Goal: Task Accomplishment & Management: Use online tool/utility

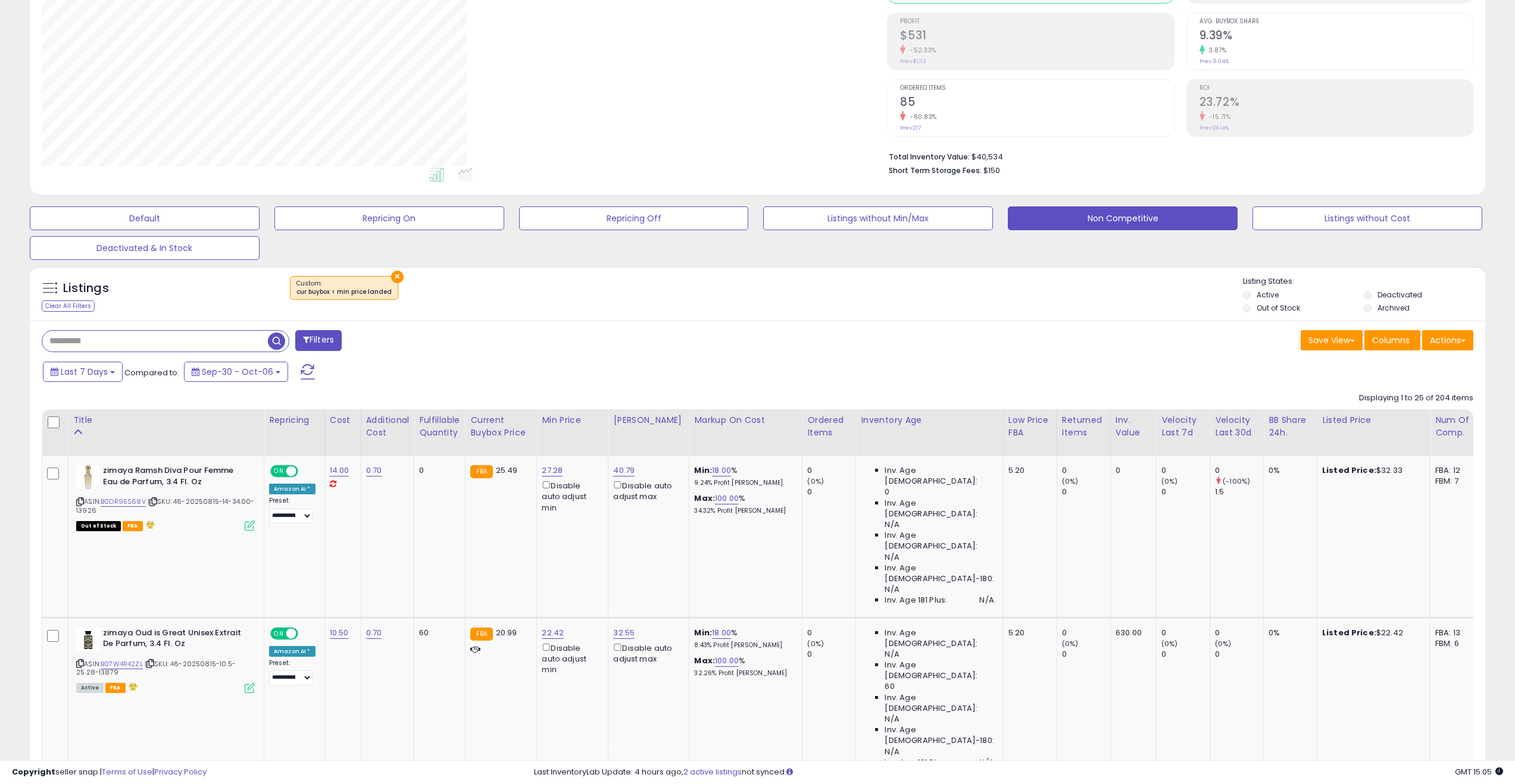
scroll to position [244, 846]
click at [573, 215] on button "Repricing Off" at bounding box center [634, 218] width 230 height 24
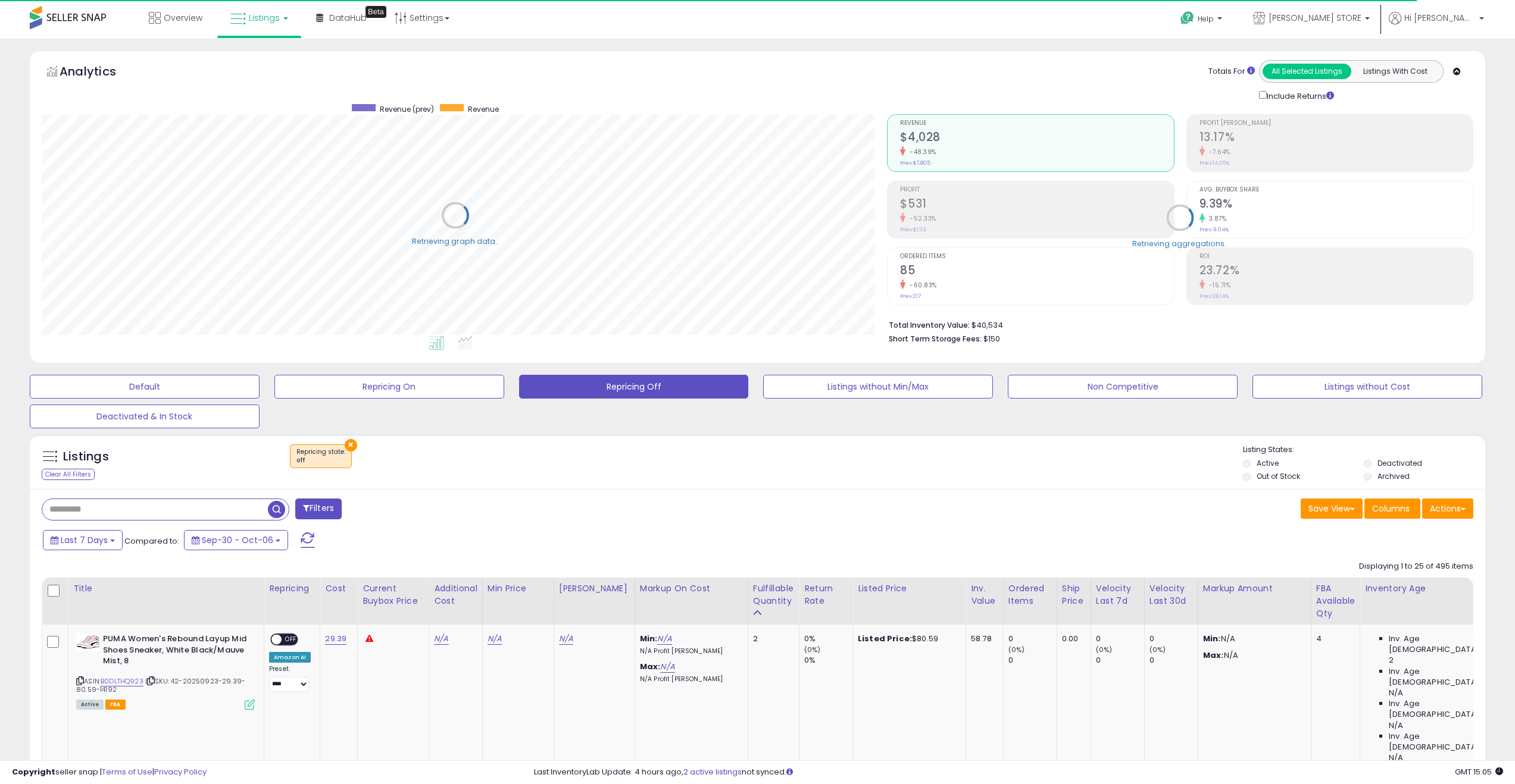
scroll to position [594671, 594327]
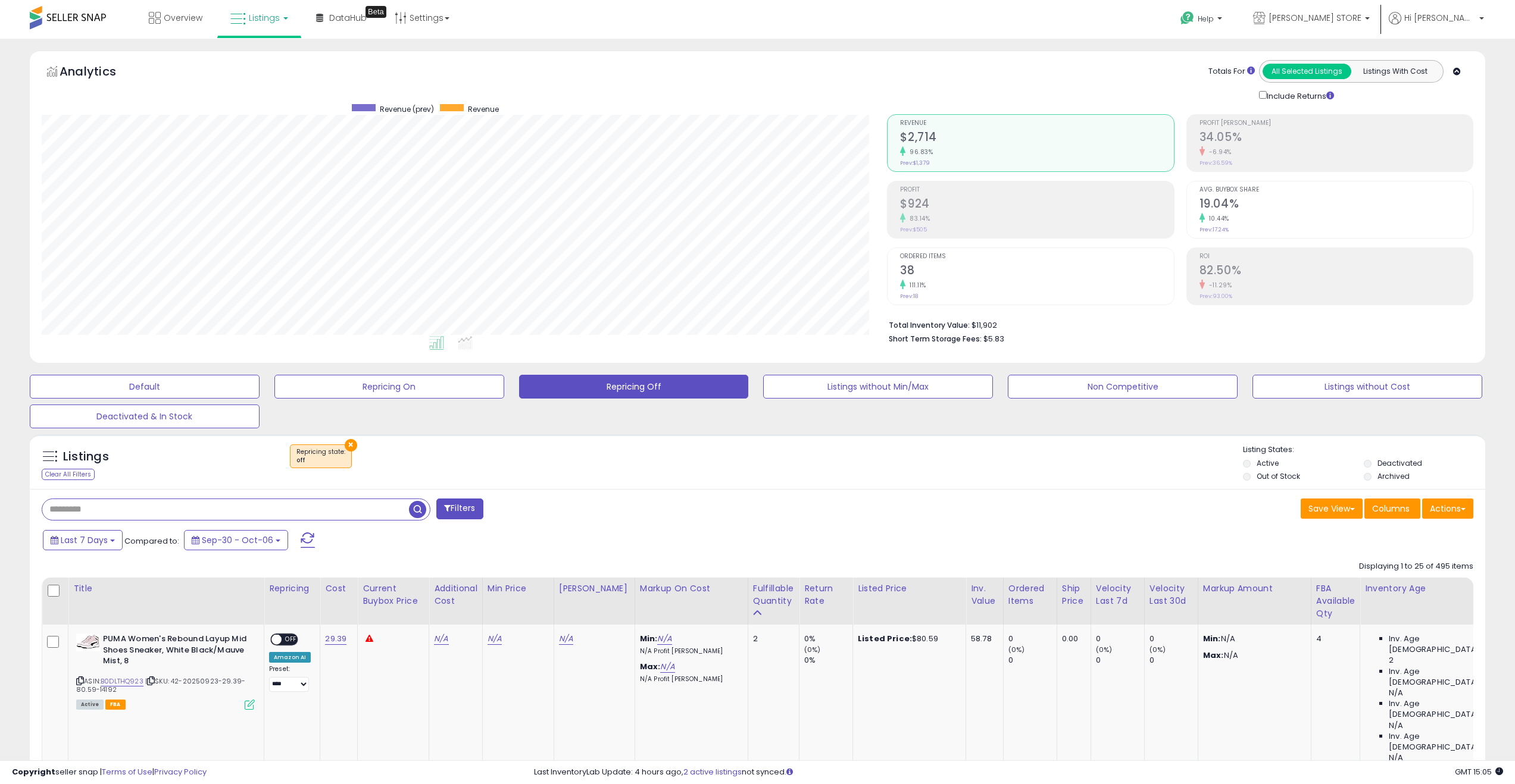
paste input "**********"
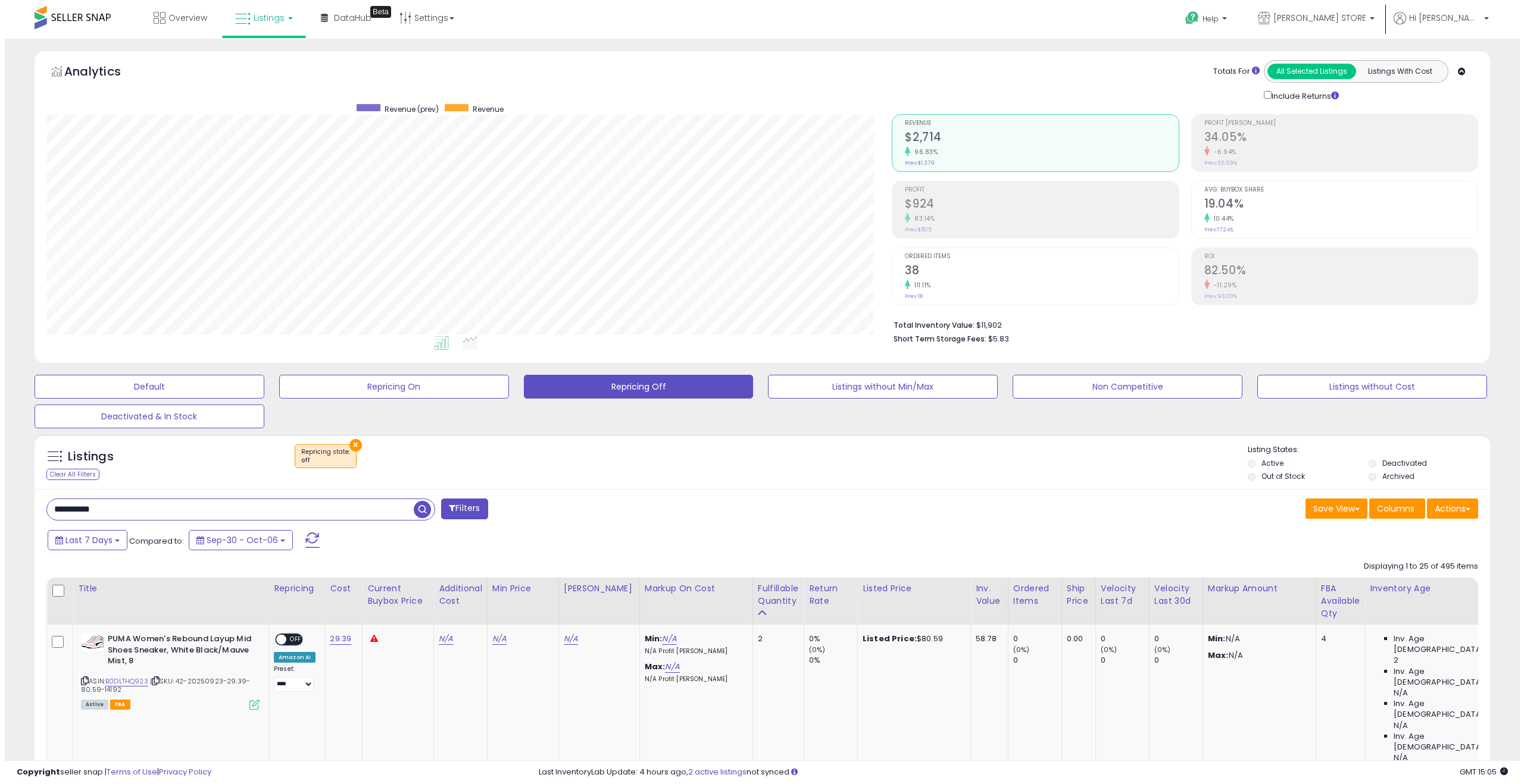
scroll to position [244, 846]
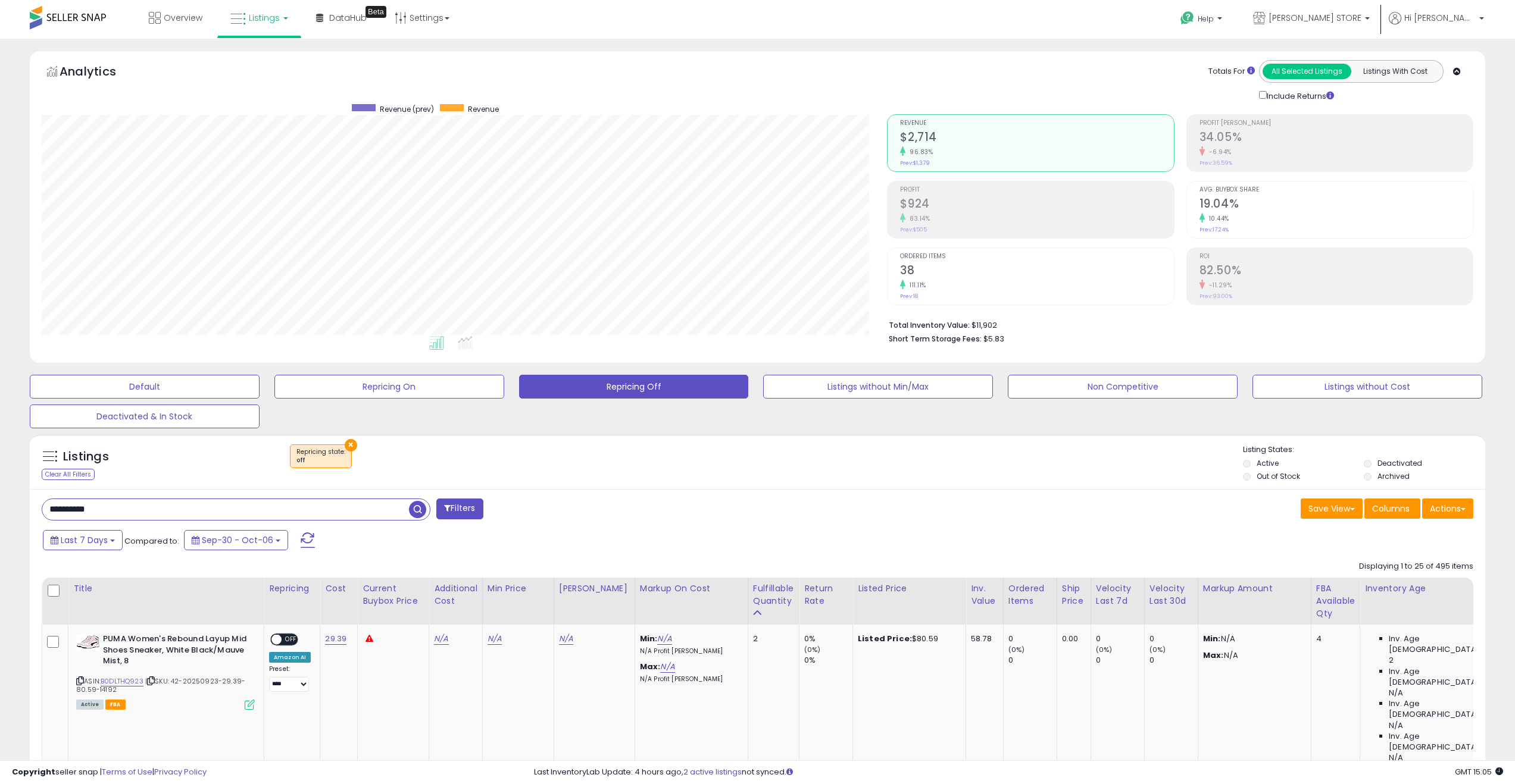
type input "**********"
click at [417, 449] on span "button" at bounding box center [417, 509] width 17 height 17
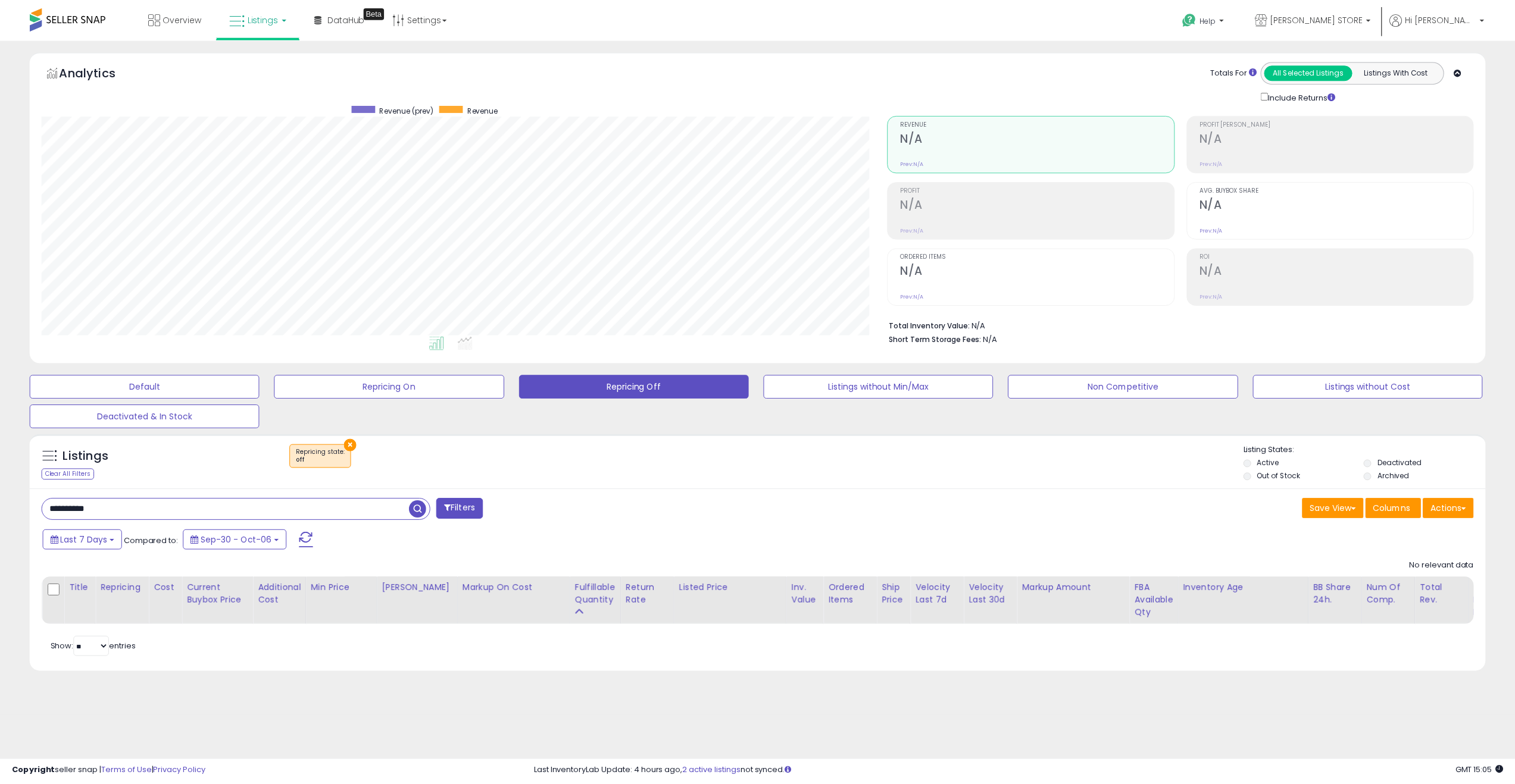
scroll to position [244, 851]
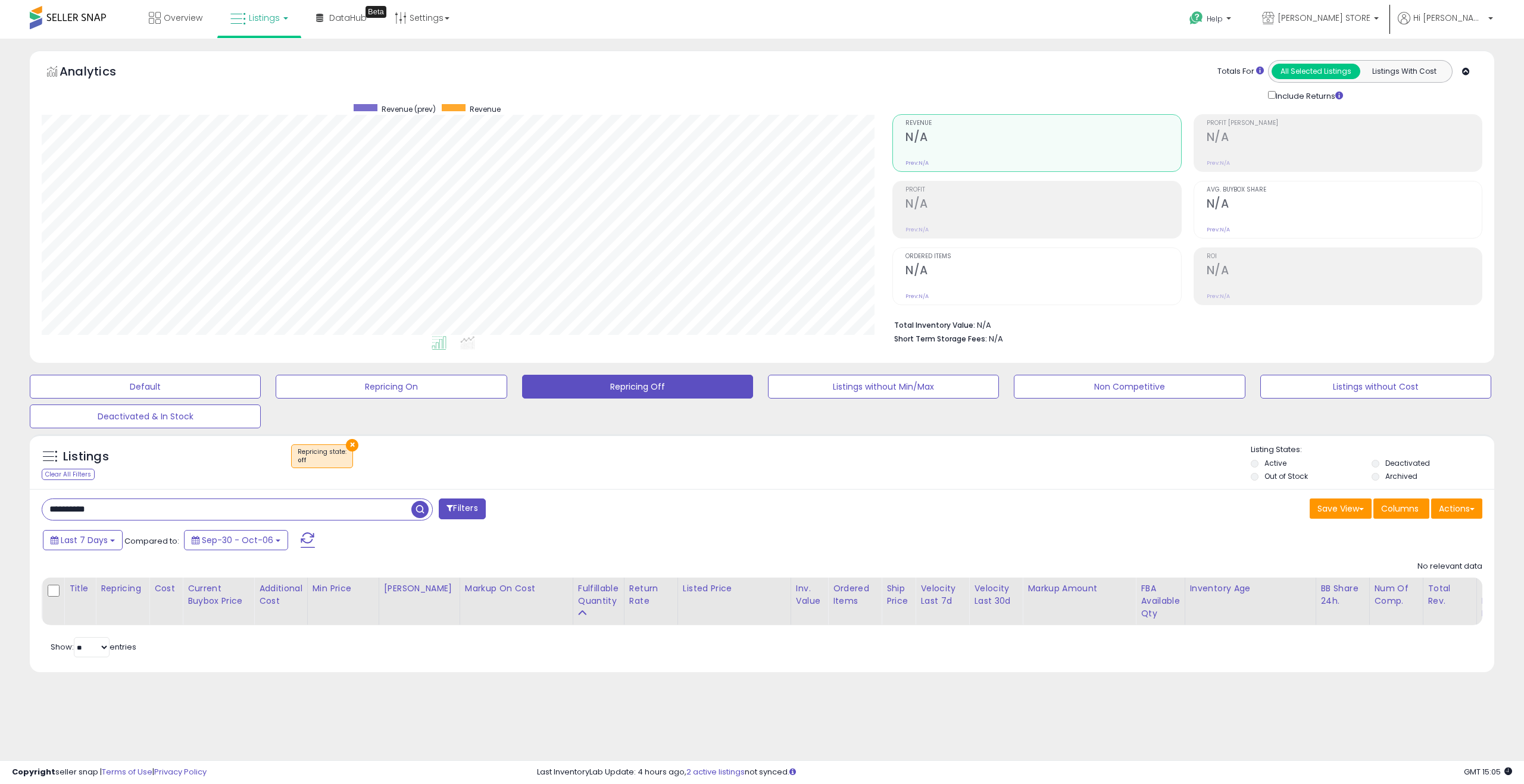
drag, startPoint x: 85, startPoint y: 496, endPoint x: 0, endPoint y: 479, distance: 86.7
click at [0, 449] on div "**********" at bounding box center [762, 377] width 1524 height 678
drag, startPoint x: 406, startPoint y: 460, endPoint x: 421, endPoint y: 497, distance: 39.9
click at [407, 449] on div "× Repricing state : off" at bounding box center [763, 461] width 975 height 33
click at [408, 449] on input "text" at bounding box center [227, 509] width 369 height 21
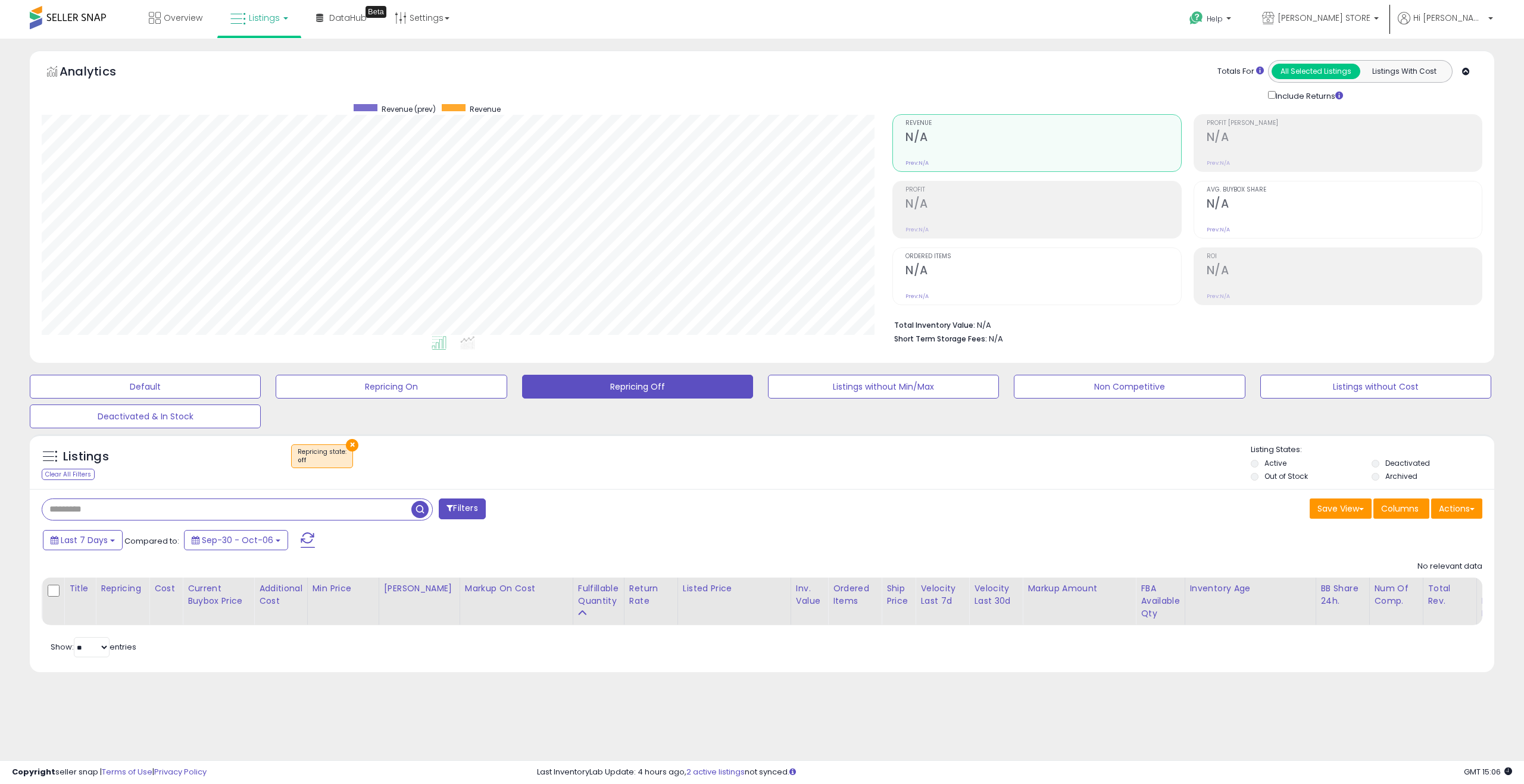
click at [306, 449] on span at bounding box center [308, 540] width 15 height 16
click at [0, 0] on div "Retrieving listings data.." at bounding box center [0, 0] width 0 height 0
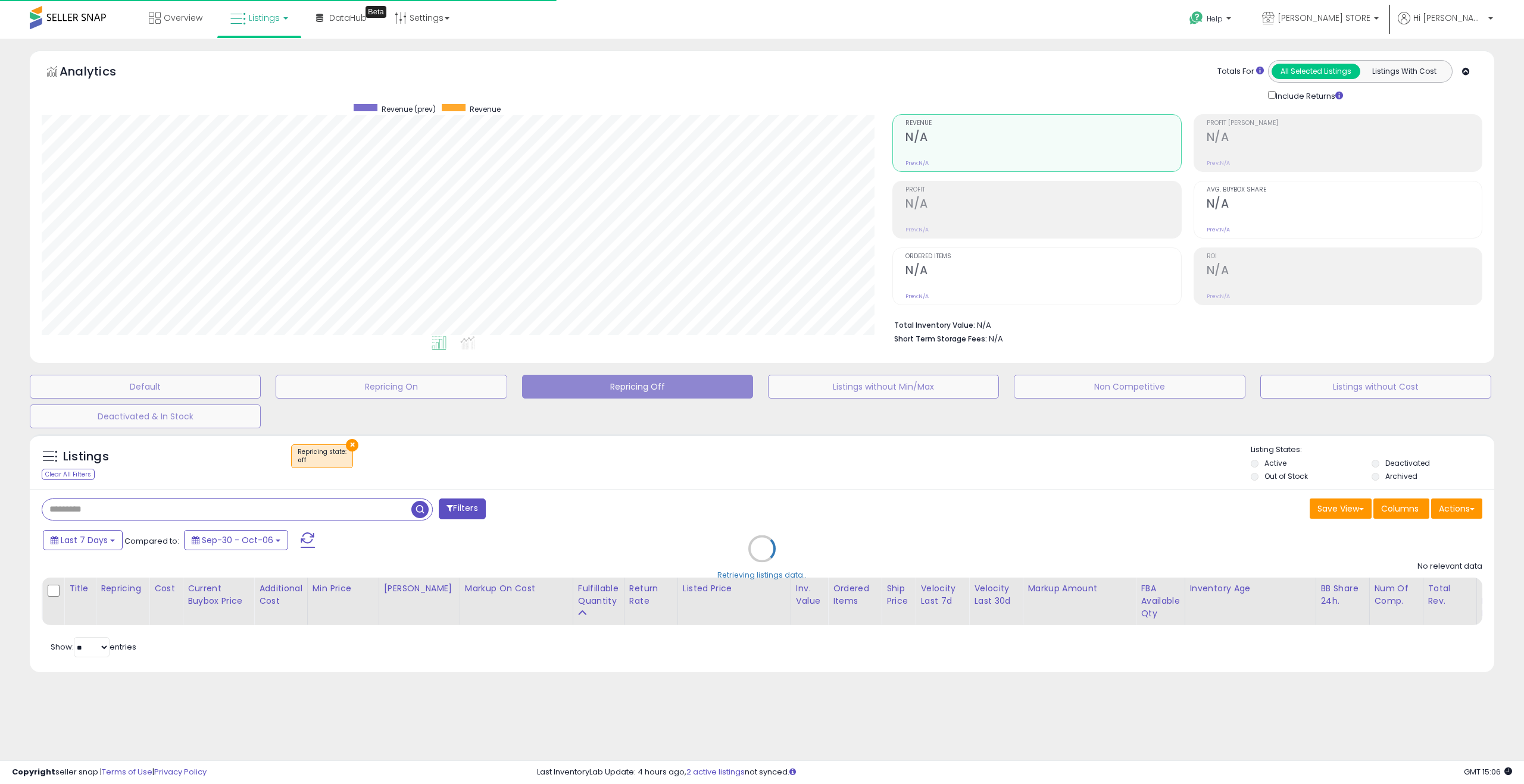
click at [305, 449] on div "Retrieving listings data.." at bounding box center [762, 558] width 1482 height 259
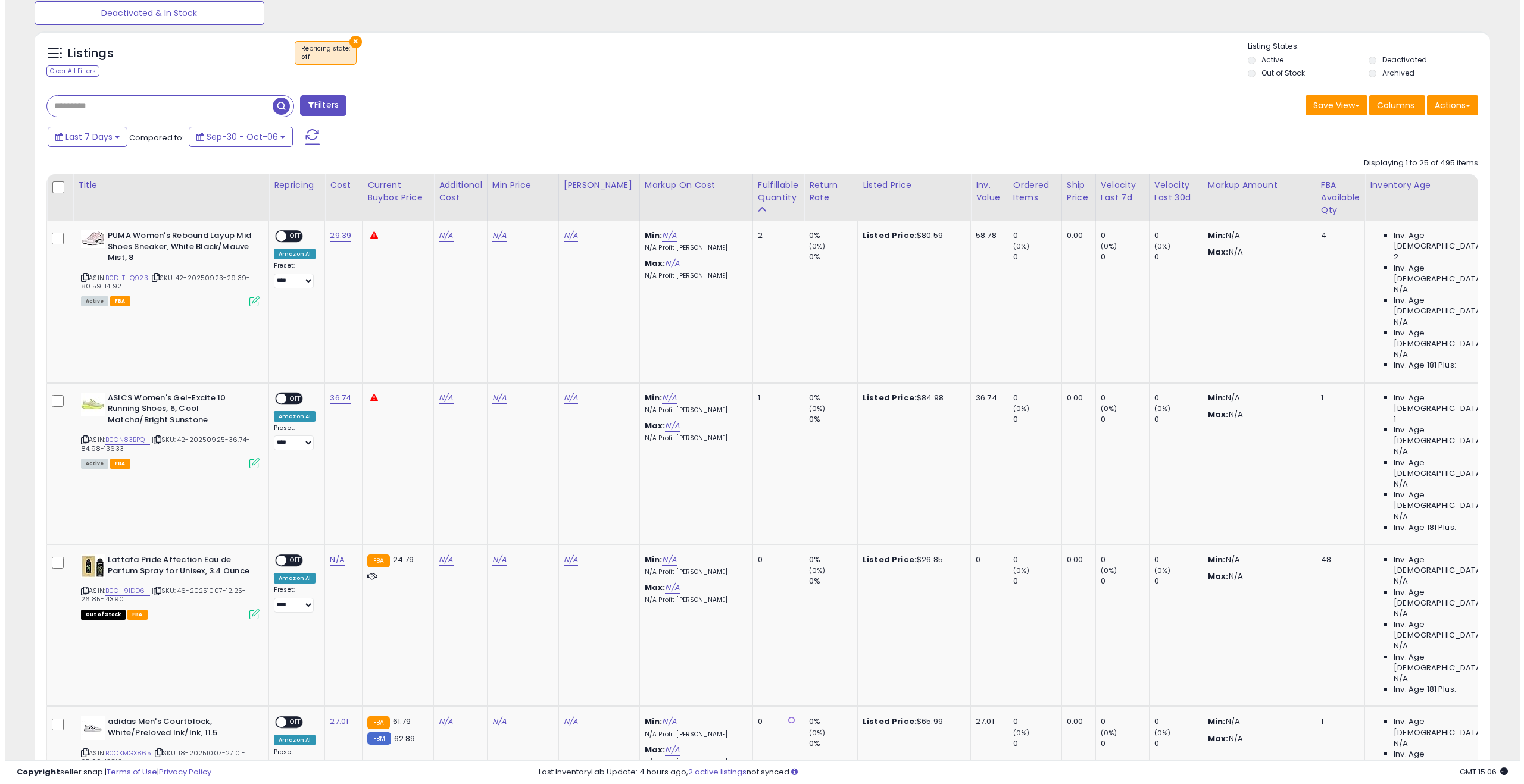
scroll to position [347, 0]
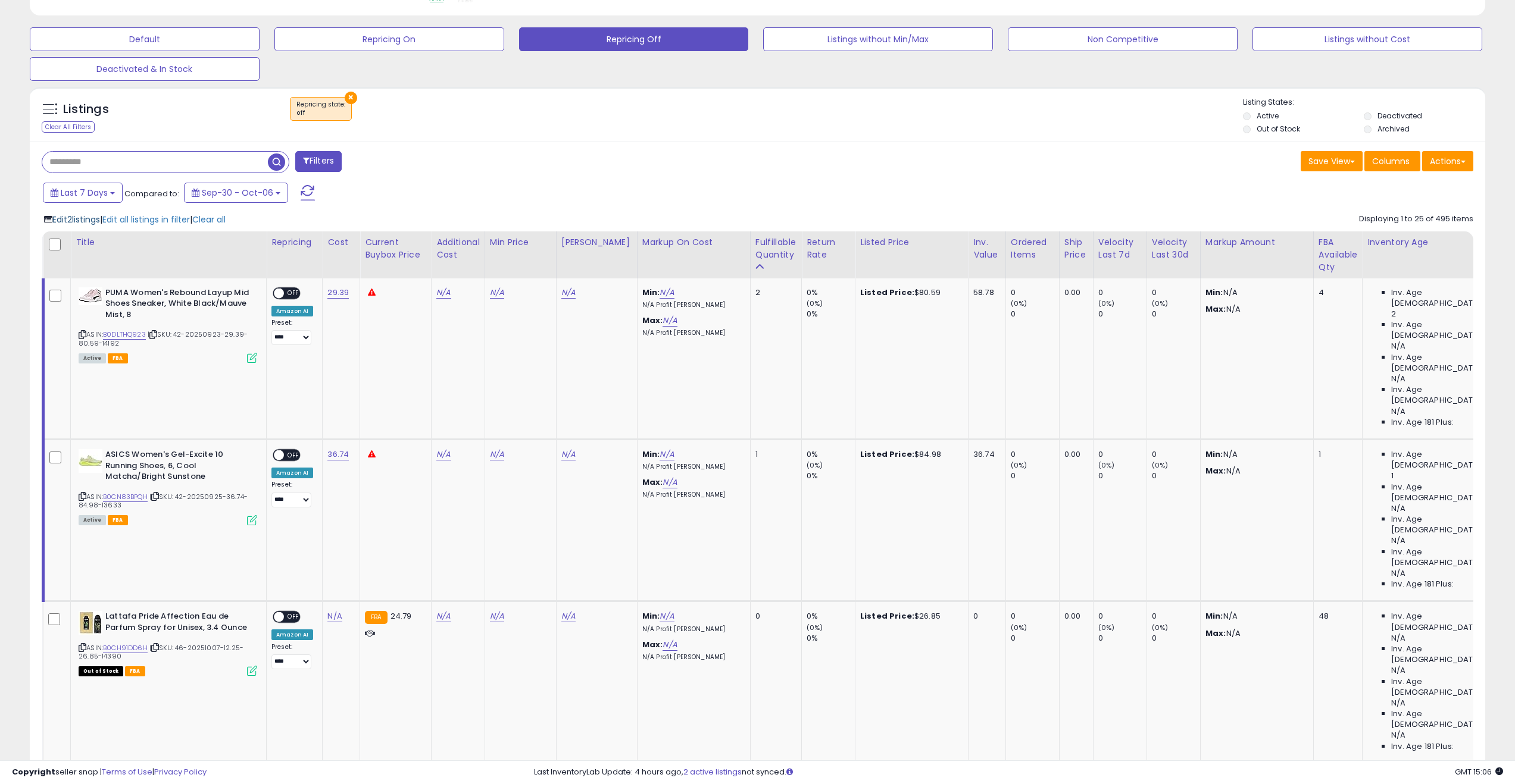
click at [88, 222] on span "Edit 2 listings" at bounding box center [76, 219] width 47 height 12
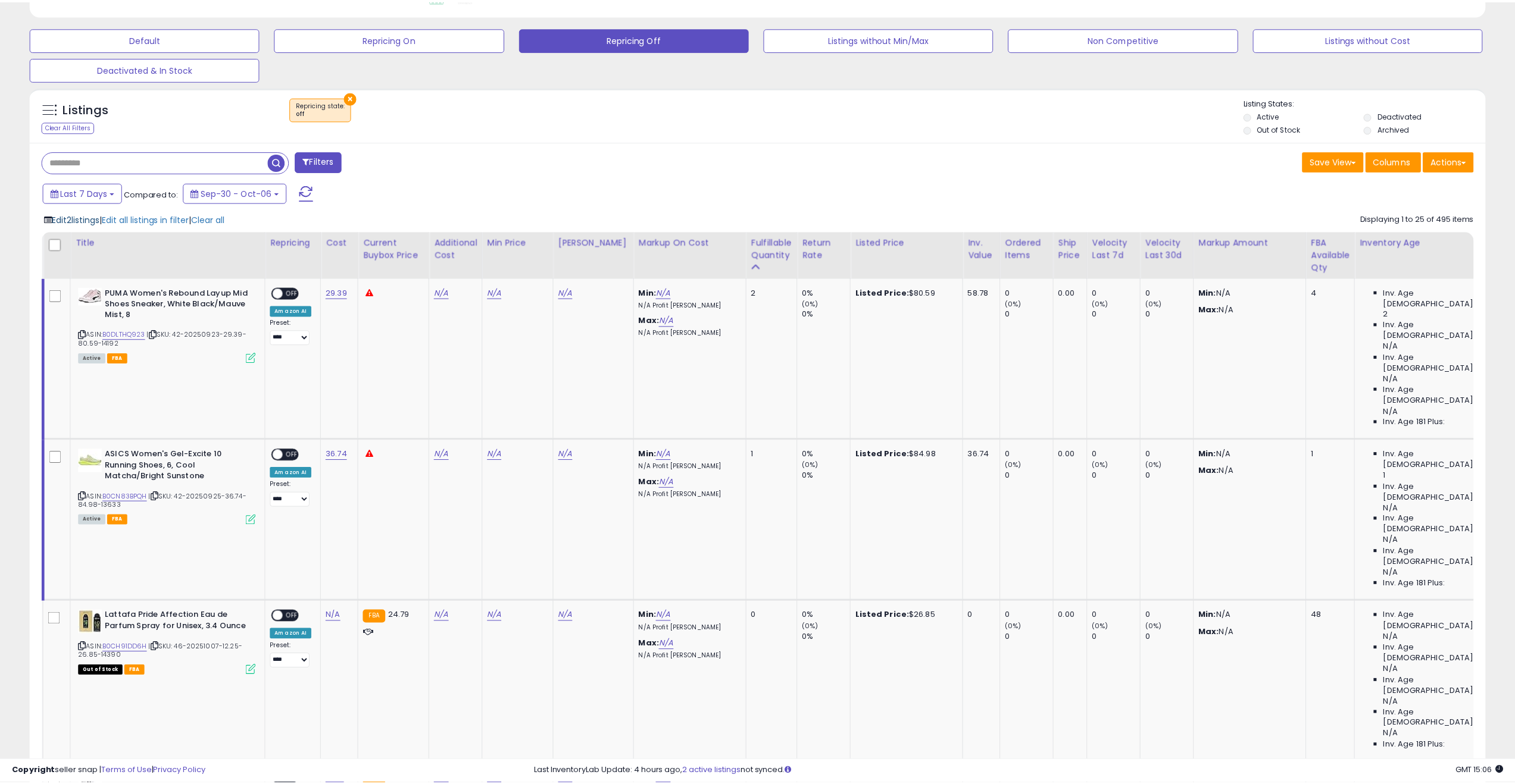
scroll to position [244, 851]
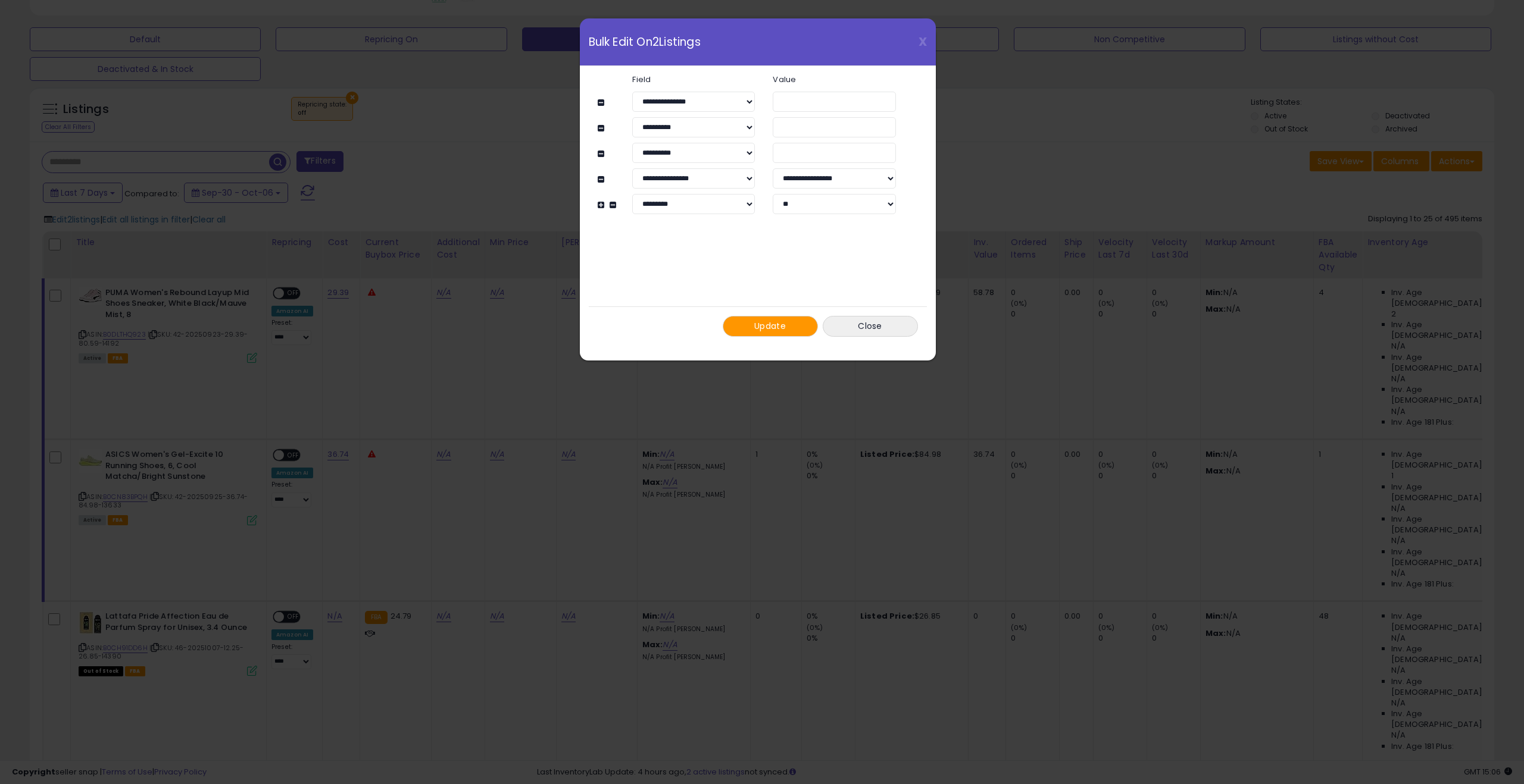
click at [772, 328] on span "Update" at bounding box center [770, 326] width 32 height 12
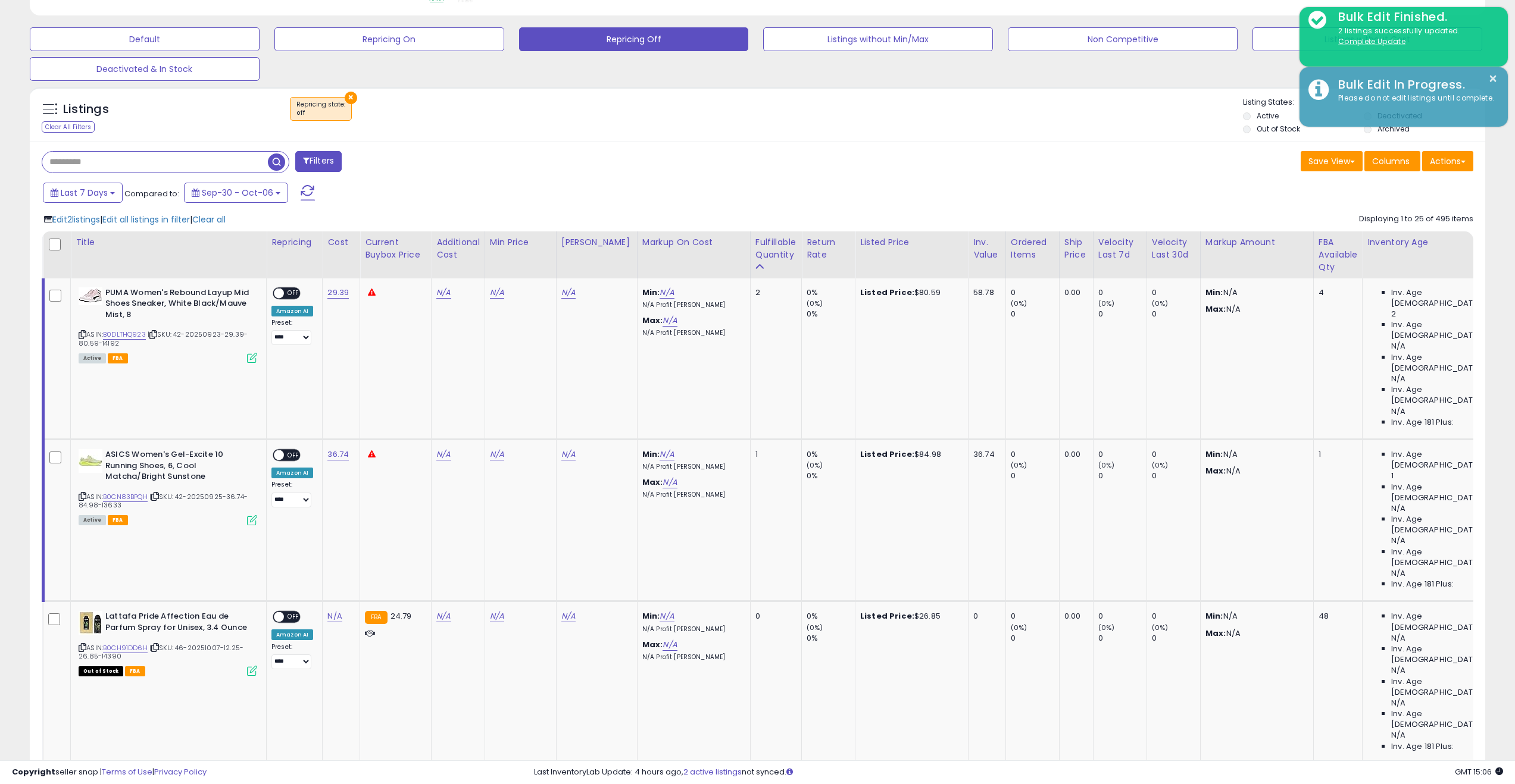
scroll to position [594671, 594327]
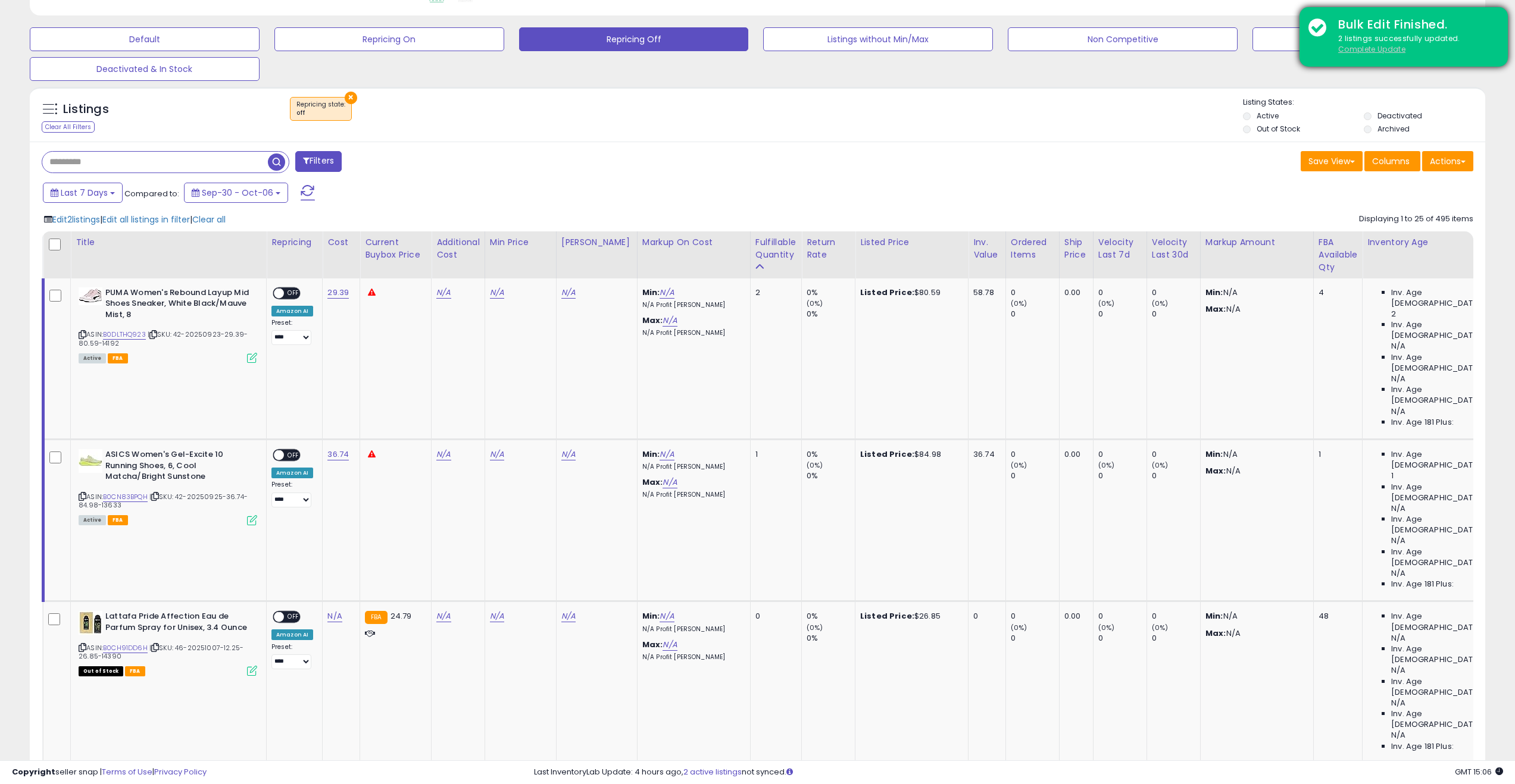
click at [824, 47] on u "Complete Update" at bounding box center [1372, 49] width 67 height 10
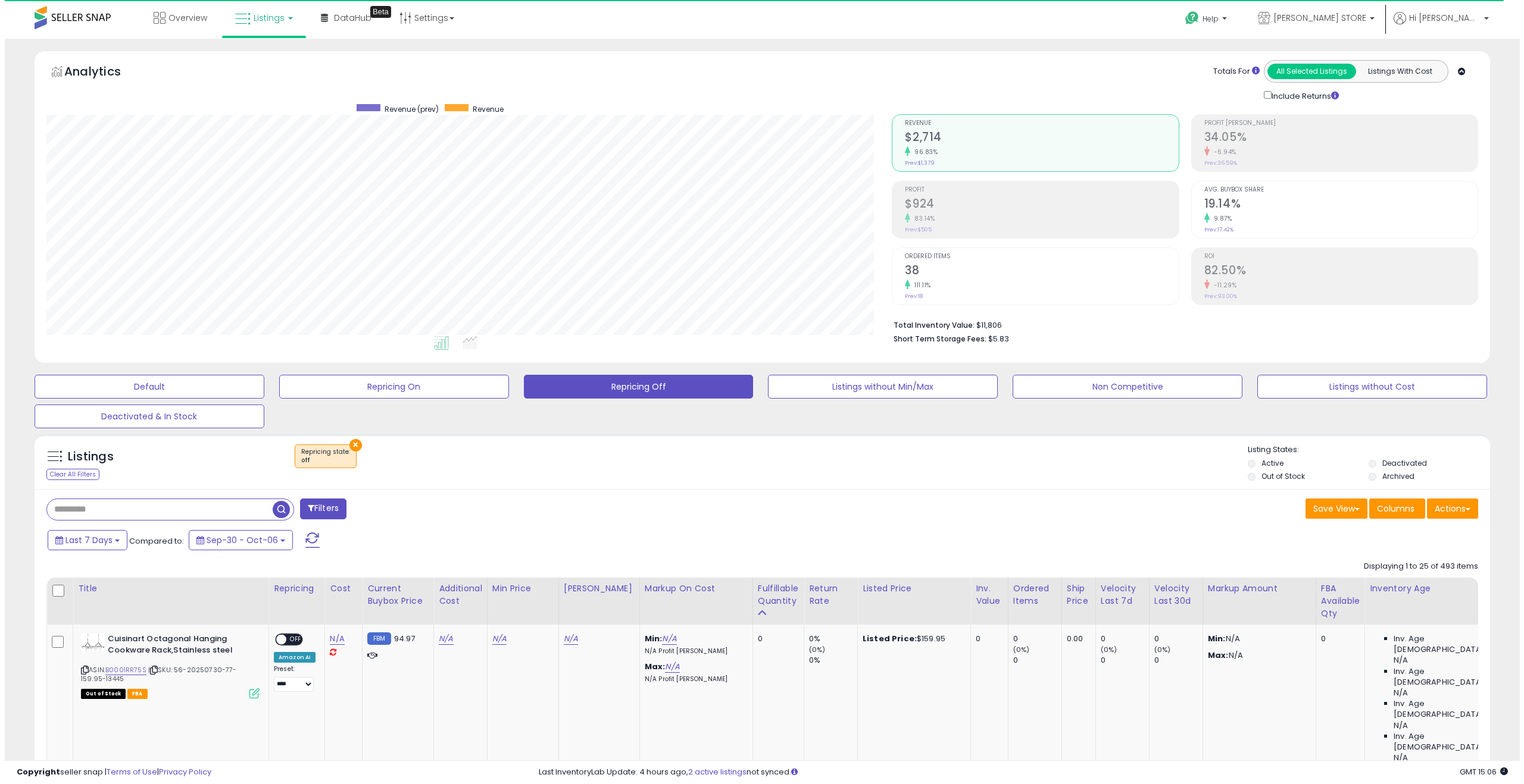
scroll to position [244, 846]
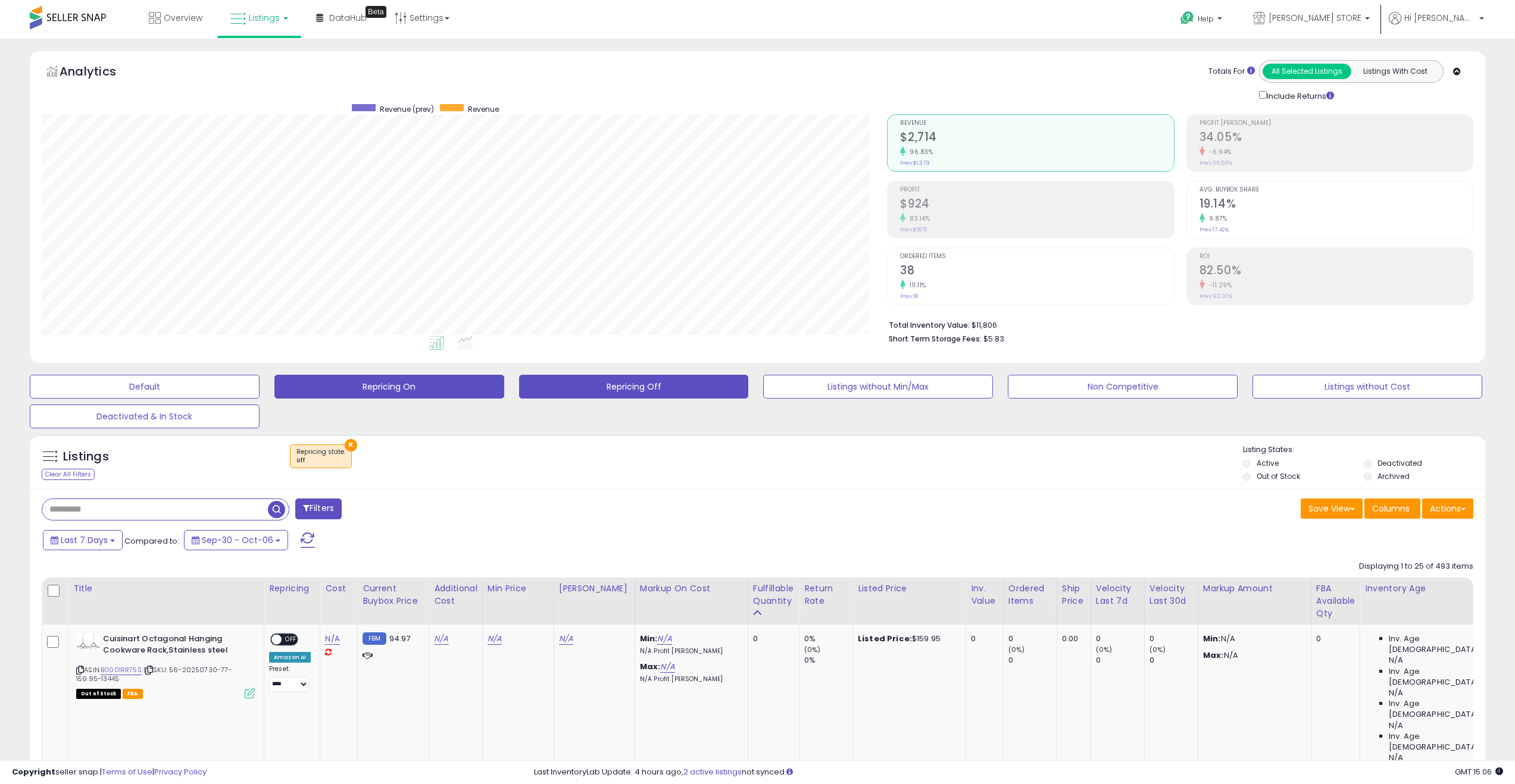
click at [366, 380] on button "Repricing On" at bounding box center [389, 387] width 230 height 24
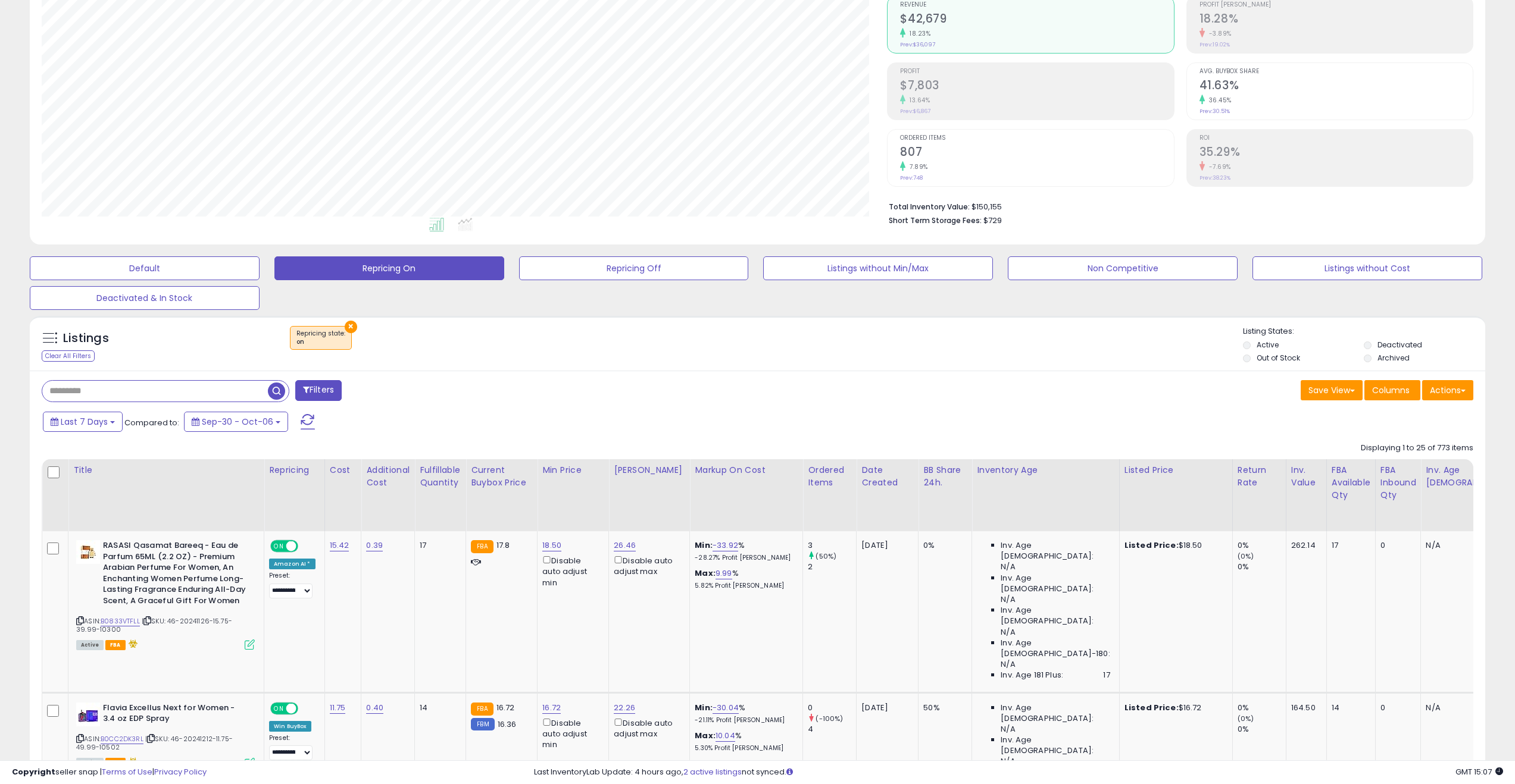
scroll to position [116, 0]
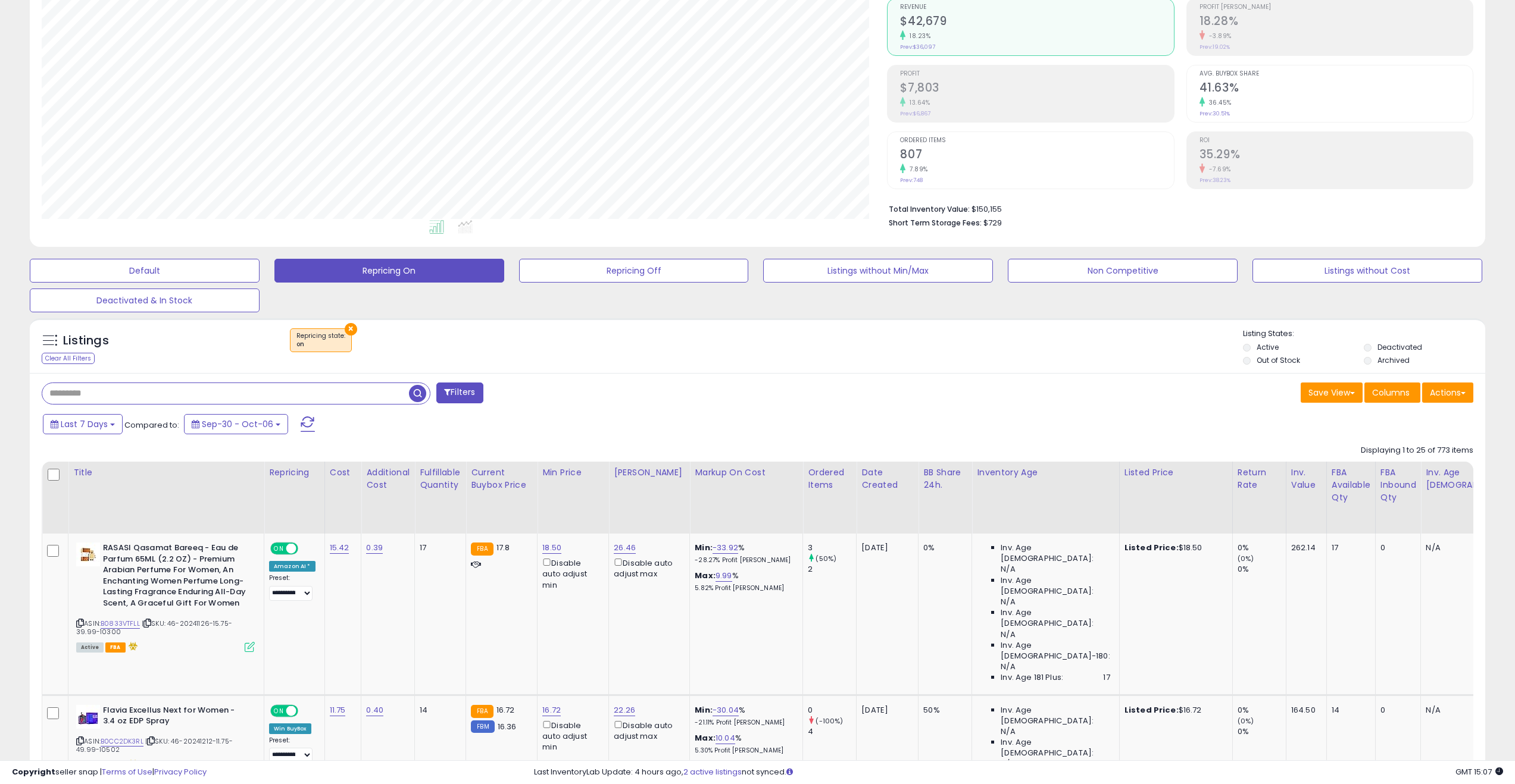
paste input "**********"
type input "**********"
click at [417, 393] on span "button" at bounding box center [417, 393] width 17 height 17
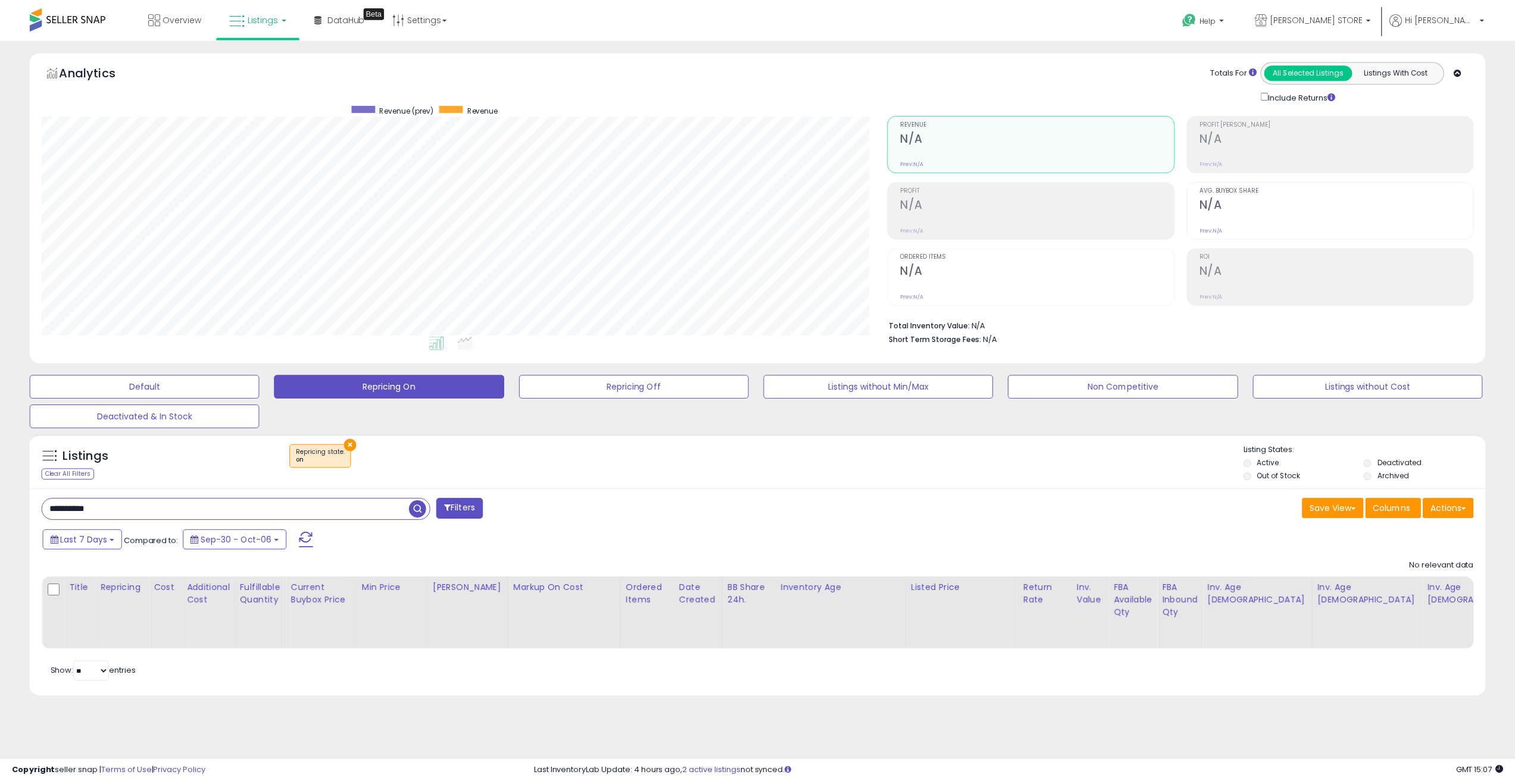
scroll to position [244, 851]
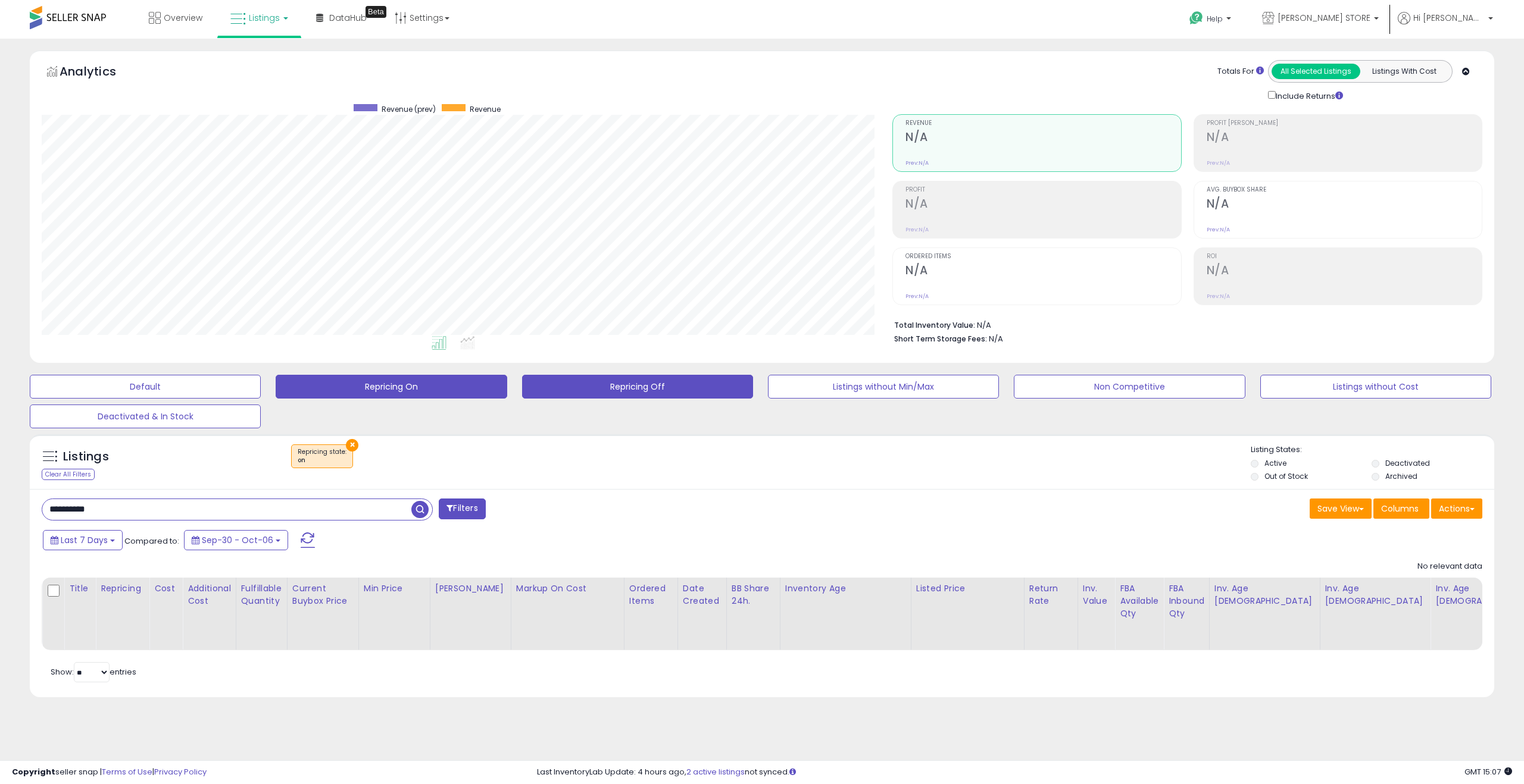
click at [666, 390] on button "Repricing Off" at bounding box center [638, 387] width 231 height 24
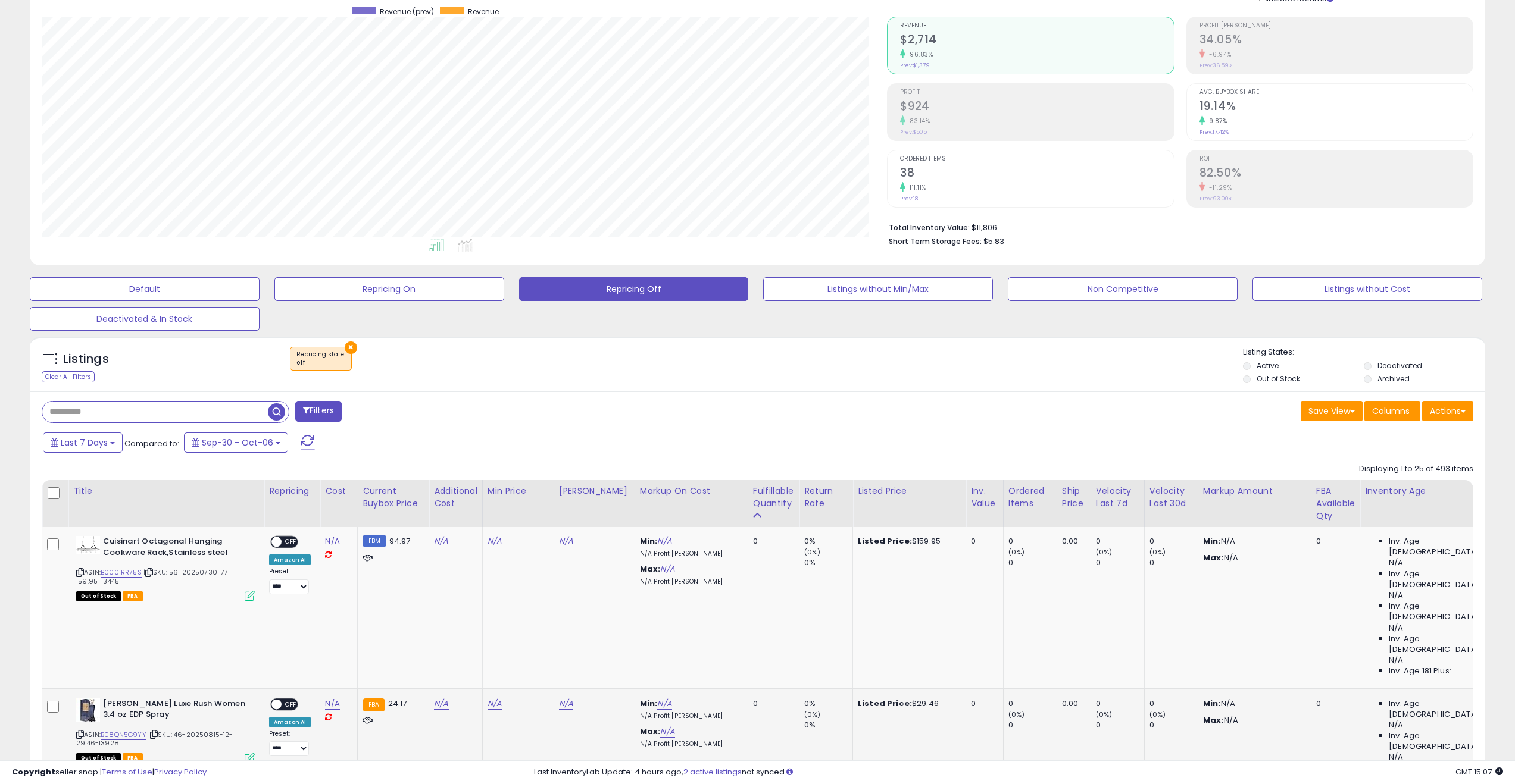
scroll to position [0, 0]
